Goal: Task Accomplishment & Management: Use online tool/utility

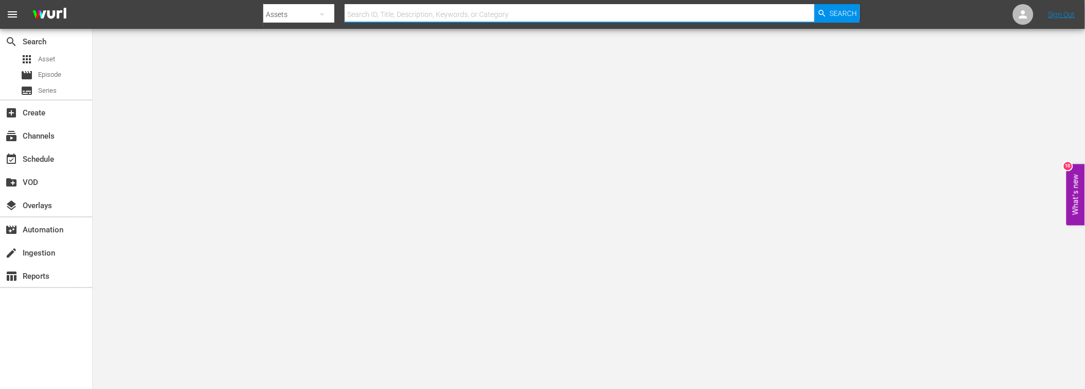
click at [375, 13] on input "text" at bounding box center [580, 14] width 470 height 25
type input "[PERSON_NAME]"
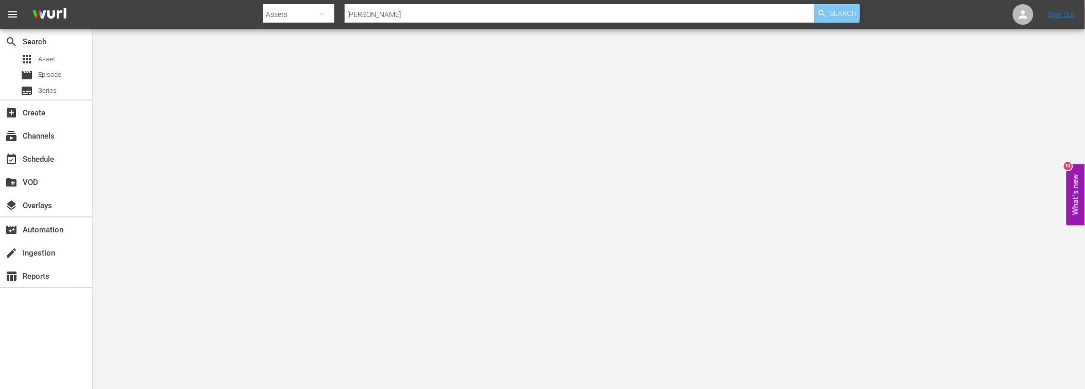
click at [827, 13] on div "Search" at bounding box center [836, 13] width 45 height 19
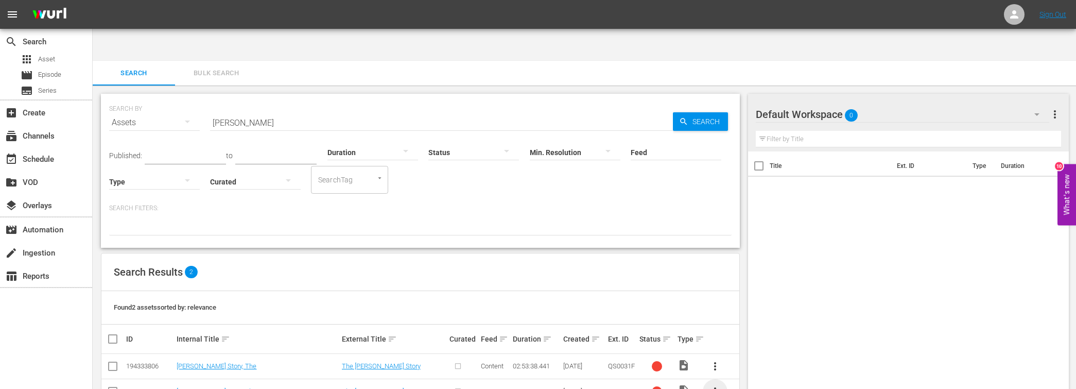
drag, startPoint x: 111, startPoint y: 358, endPoint x: 713, endPoint y: 356, distance: 601.5
click at [713, 385] on span "more_vert" at bounding box center [715, 391] width 12 height 12
click at [876, 232] on div "Title Ext. ID Type Duration" at bounding box center [908, 278] width 321 height 258
drag, startPoint x: 1012, startPoint y: 199, endPoint x: 1002, endPoint y: 188, distance: 14.2
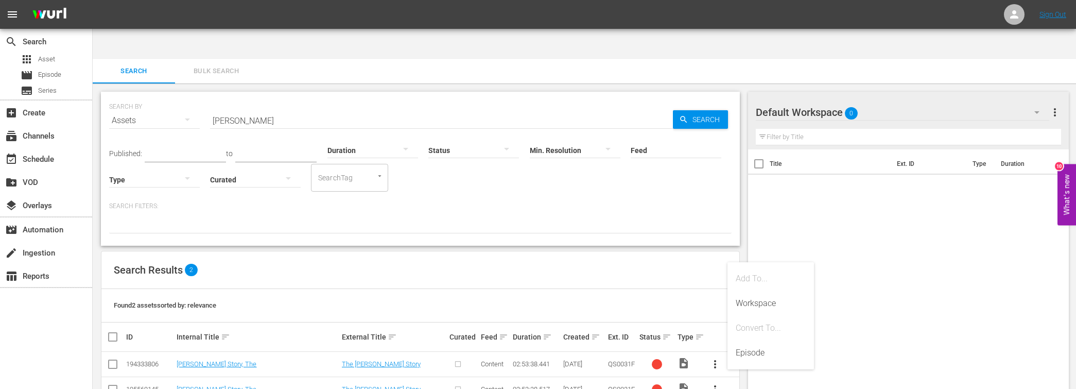
click at [1008, 197] on div "Title Ext. ID Type Duration" at bounding box center [908, 278] width 321 height 258
click at [230, 385] on link "[PERSON_NAME] Story, The" at bounding box center [217, 389] width 80 height 8
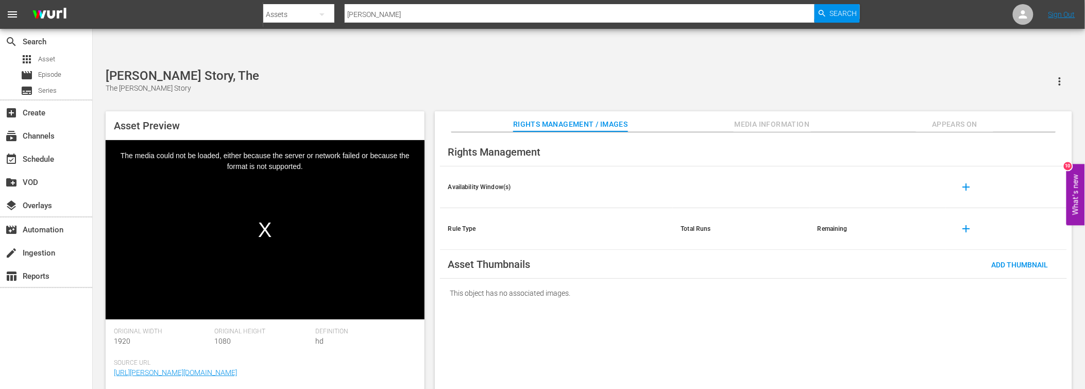
click at [1060, 75] on icon "button" at bounding box center [1059, 81] width 12 height 12
click at [1013, 85] on div "DELETE" at bounding box center [1029, 86] width 70 height 25
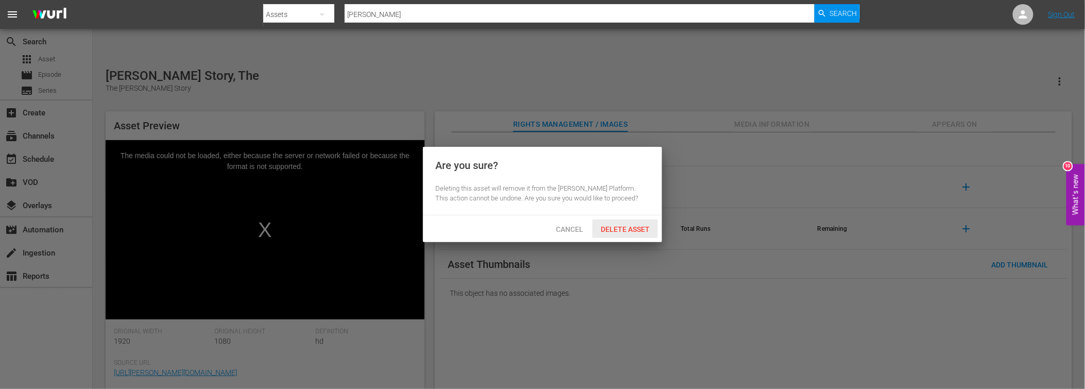
click at [636, 223] on div "Delete Asset" at bounding box center [624, 228] width 65 height 19
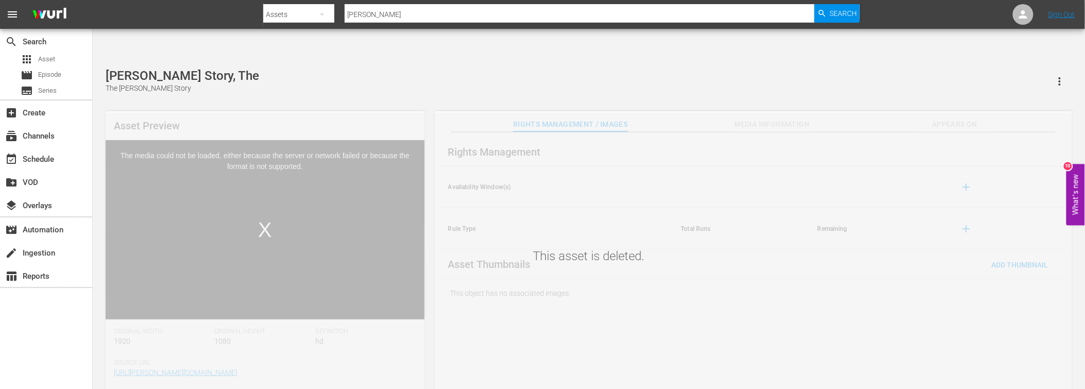
click at [883, 205] on div "This asset is deleted." at bounding box center [589, 260] width 992 height 296
